Goal: Information Seeking & Learning: Understand process/instructions

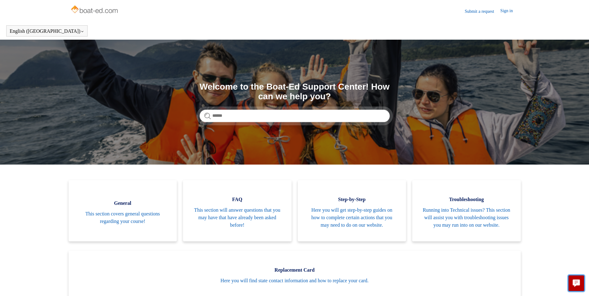
click at [582, 285] on button "Live chat" at bounding box center [576, 283] width 16 height 16
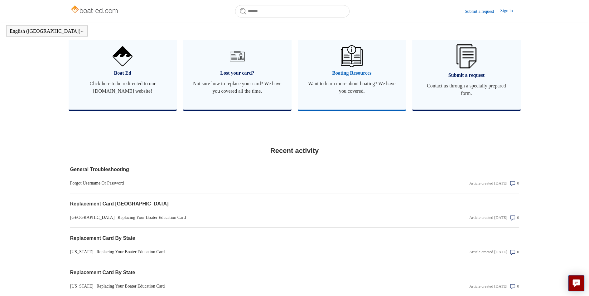
scroll to position [474, 0]
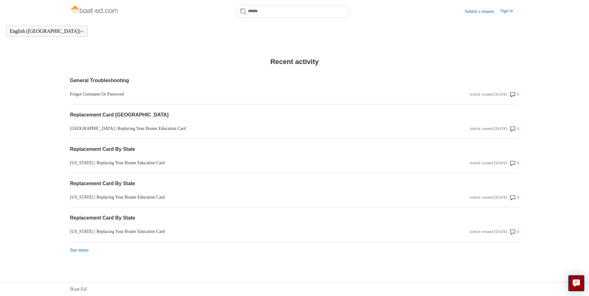
click at [81, 251] on link "See more items from recent activity" at bounding box center [79, 249] width 19 height 5
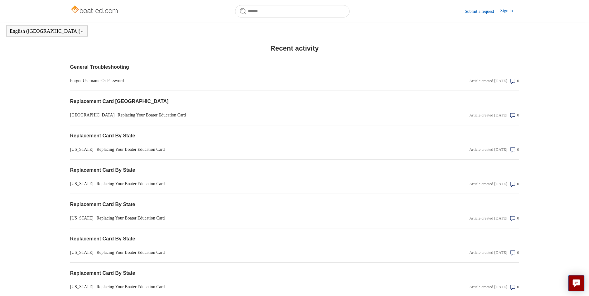
scroll to position [216, 0]
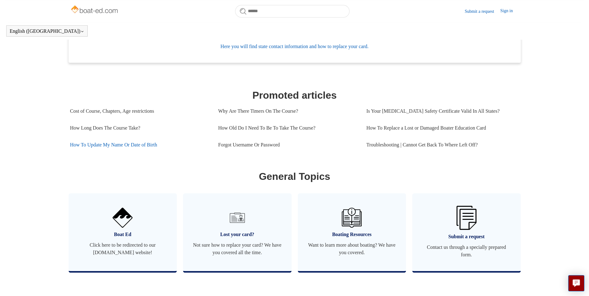
click at [126, 152] on link "How To Update My Name Or Date of Birth" at bounding box center [139, 144] width 139 height 17
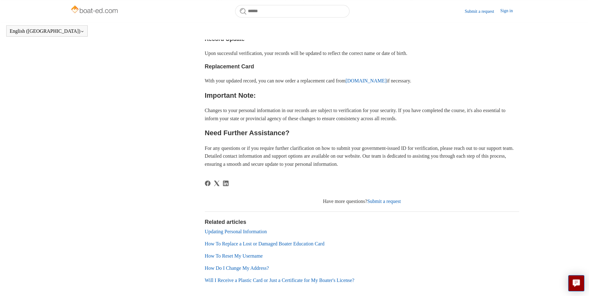
scroll to position [345, 0]
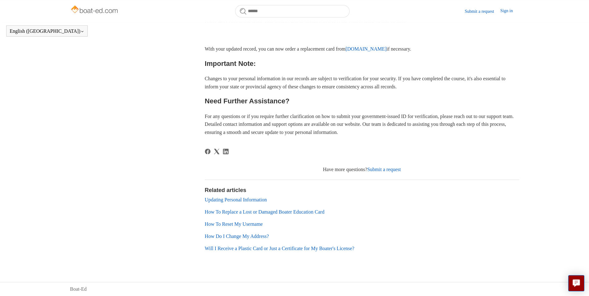
click at [392, 172] on link "Submit a request" at bounding box center [384, 169] width 34 height 5
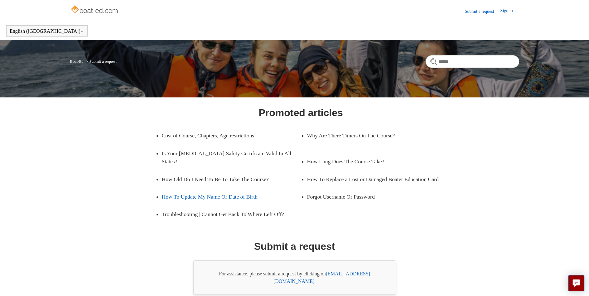
click at [214, 198] on link "How To Update My Name Or Date of Birth" at bounding box center [227, 196] width 130 height 17
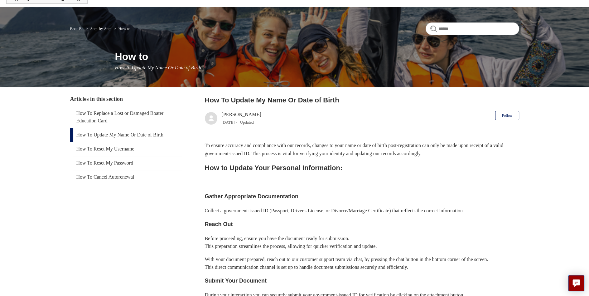
scroll to position [99, 0]
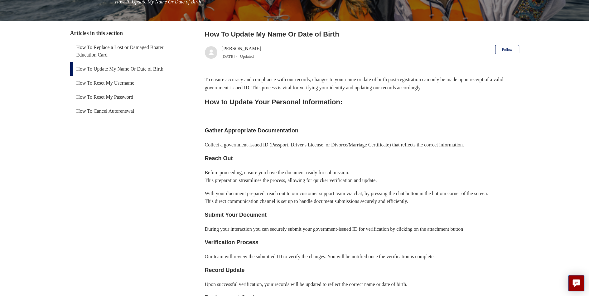
click at [223, 161] on h3 "Reach Out" at bounding box center [362, 158] width 314 height 9
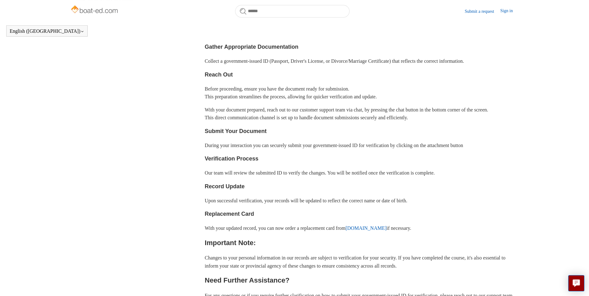
scroll to position [197, 0]
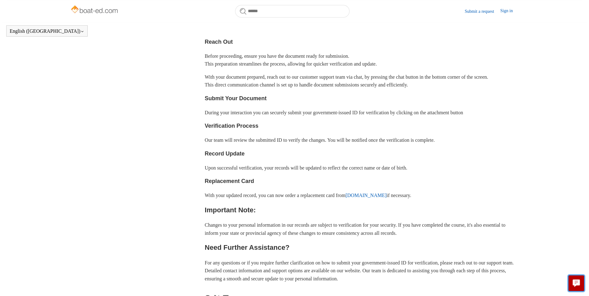
click at [575, 284] on icon "Live chat" at bounding box center [576, 282] width 7 height 6
